Goal: Find specific page/section: Find specific page/section

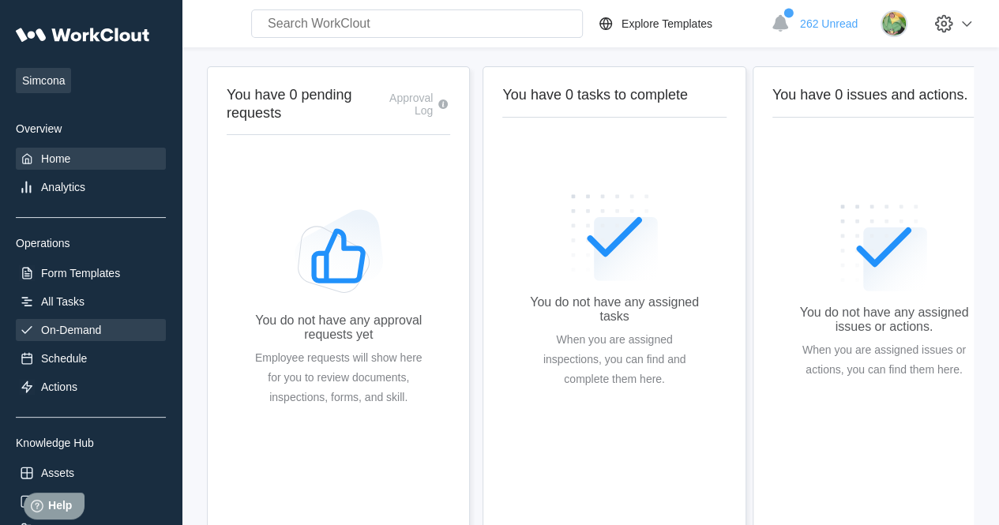
click at [92, 329] on div "On-Demand" at bounding box center [71, 330] width 60 height 13
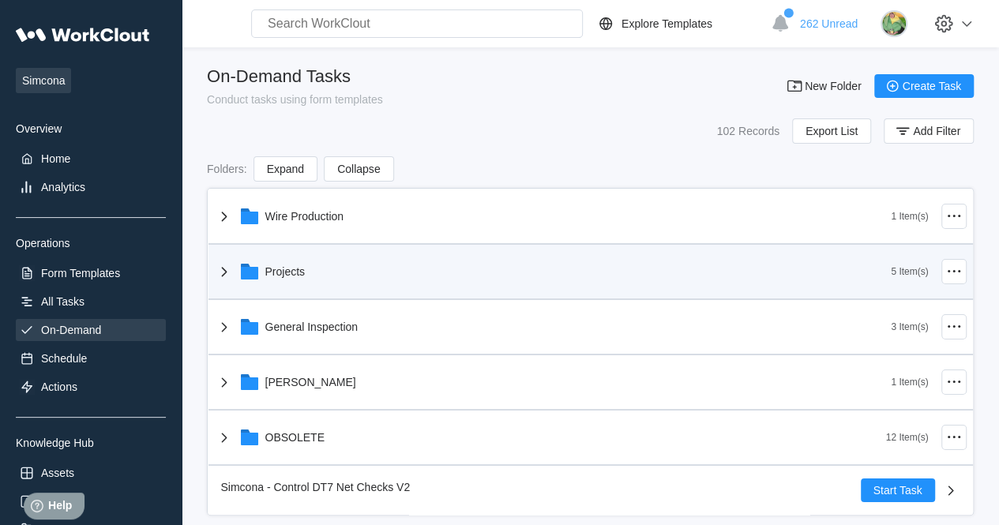
click at [284, 265] on div "Projects" at bounding box center [285, 271] width 40 height 13
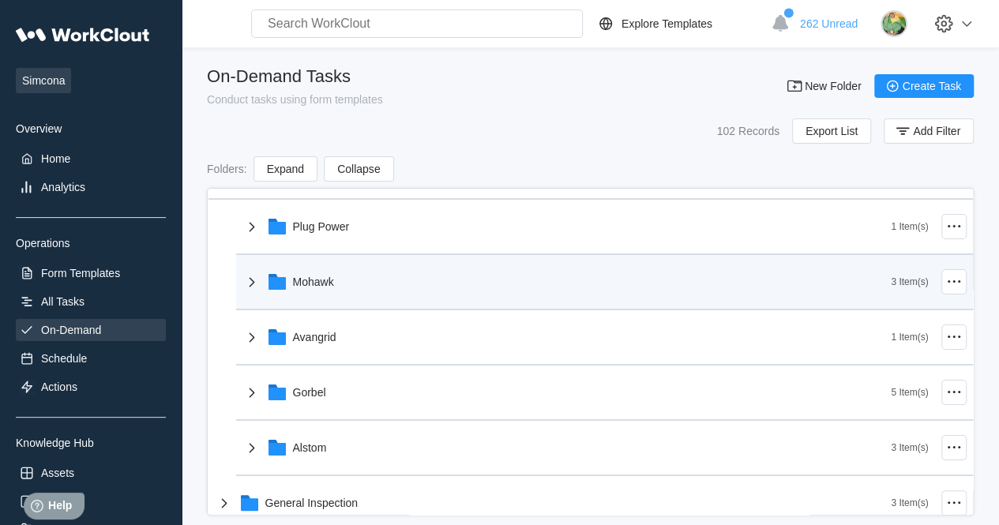
scroll to position [111, 0]
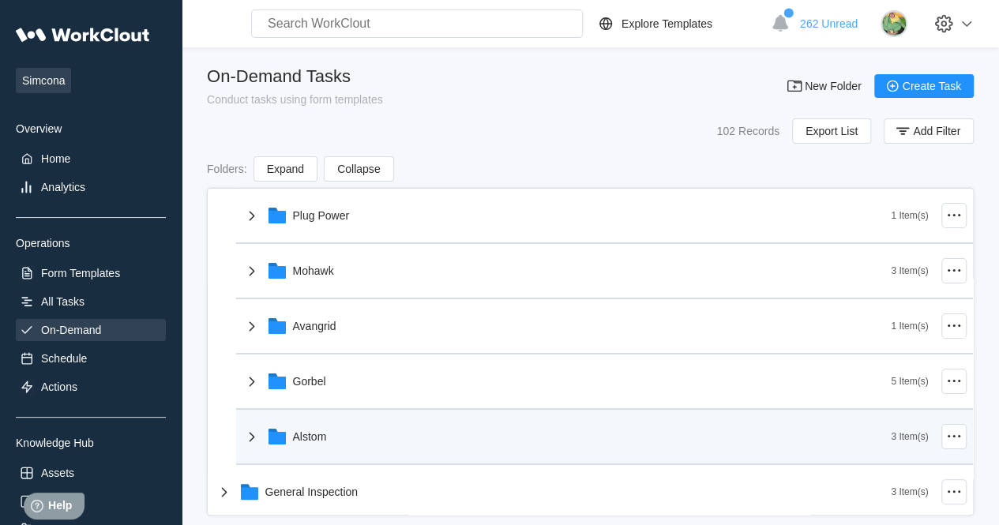
click at [321, 447] on div "Alstom" at bounding box center [567, 436] width 649 height 41
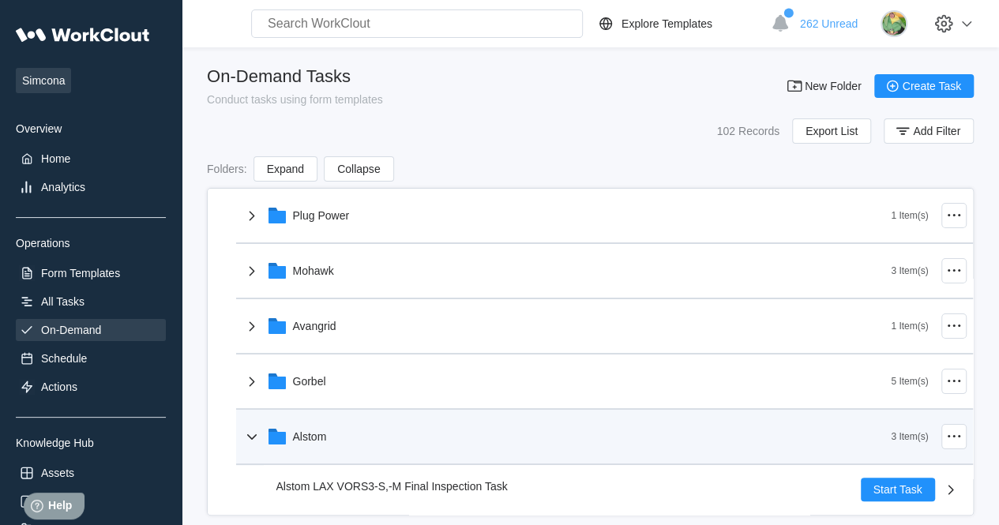
scroll to position [270, 0]
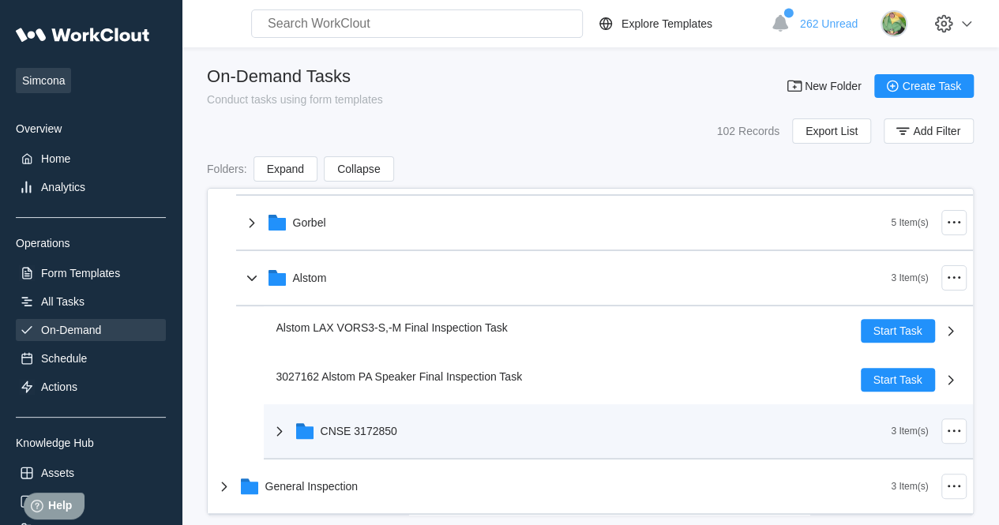
click at [387, 425] on div "CNSE 3172850" at bounding box center [359, 431] width 77 height 13
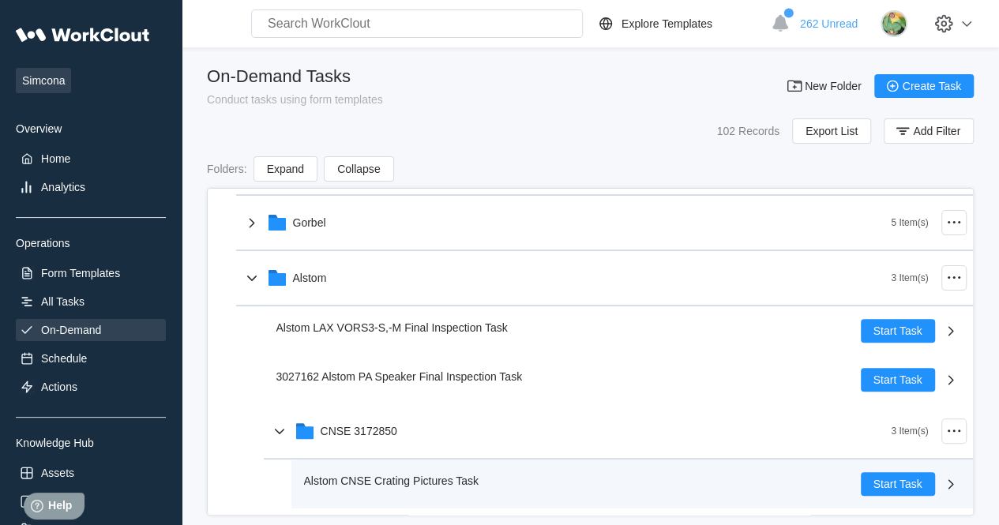
scroll to position [404, 0]
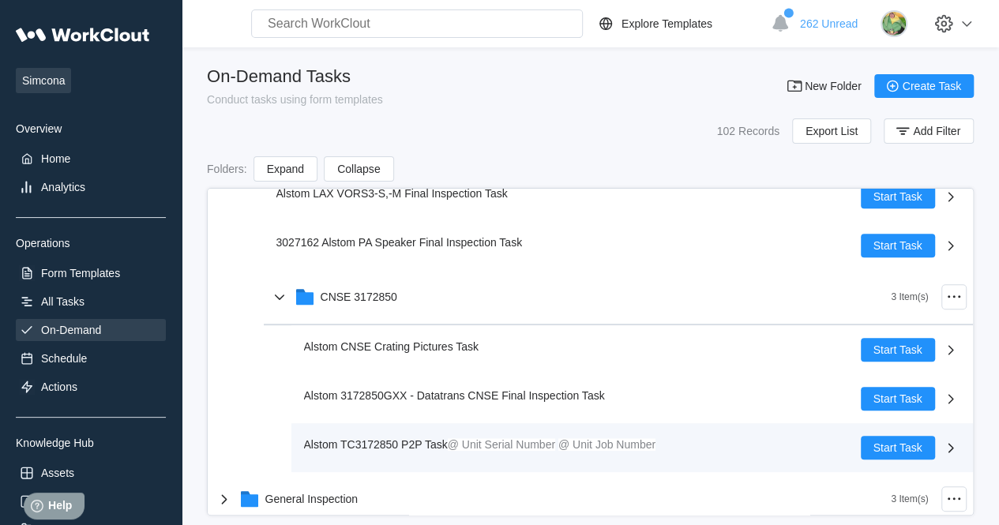
click at [418, 438] on span "Alstom TC3172850 P2P Task" at bounding box center [376, 444] width 144 height 13
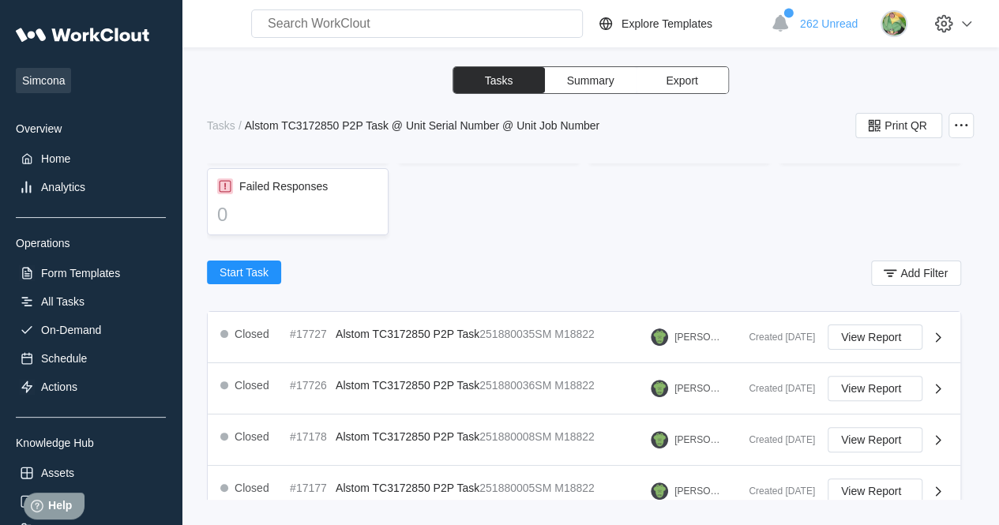
scroll to position [244, 0]
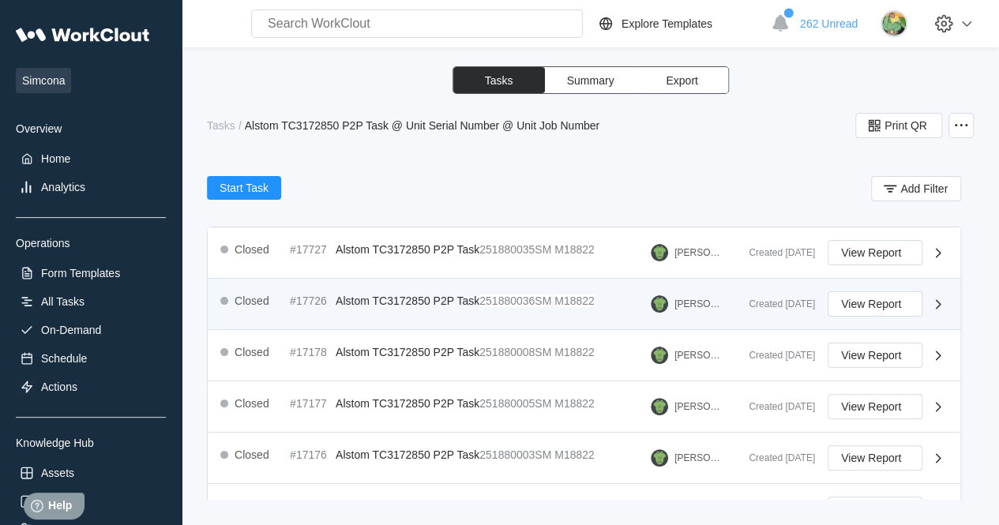
click at [442, 291] on div "Closed #17726 Alstom TC3172850 P2P Task 251880036SM M18822" at bounding box center [410, 300] width 381 height 19
